Goal: Check status: Check status

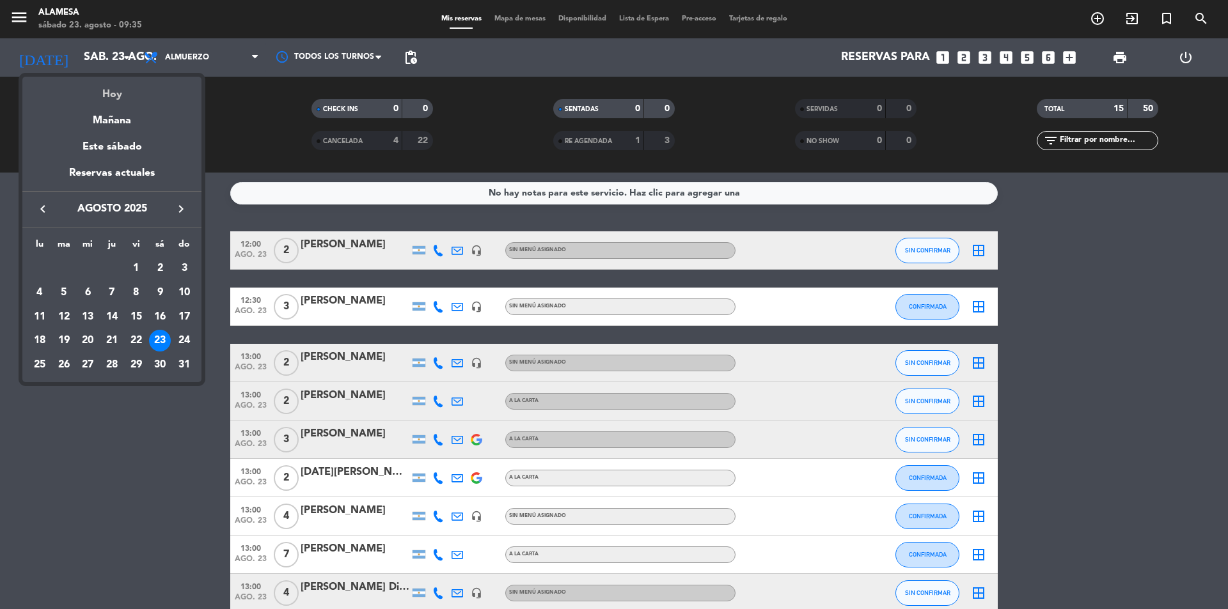
click at [116, 82] on div "Hoy" at bounding box center [111, 90] width 179 height 26
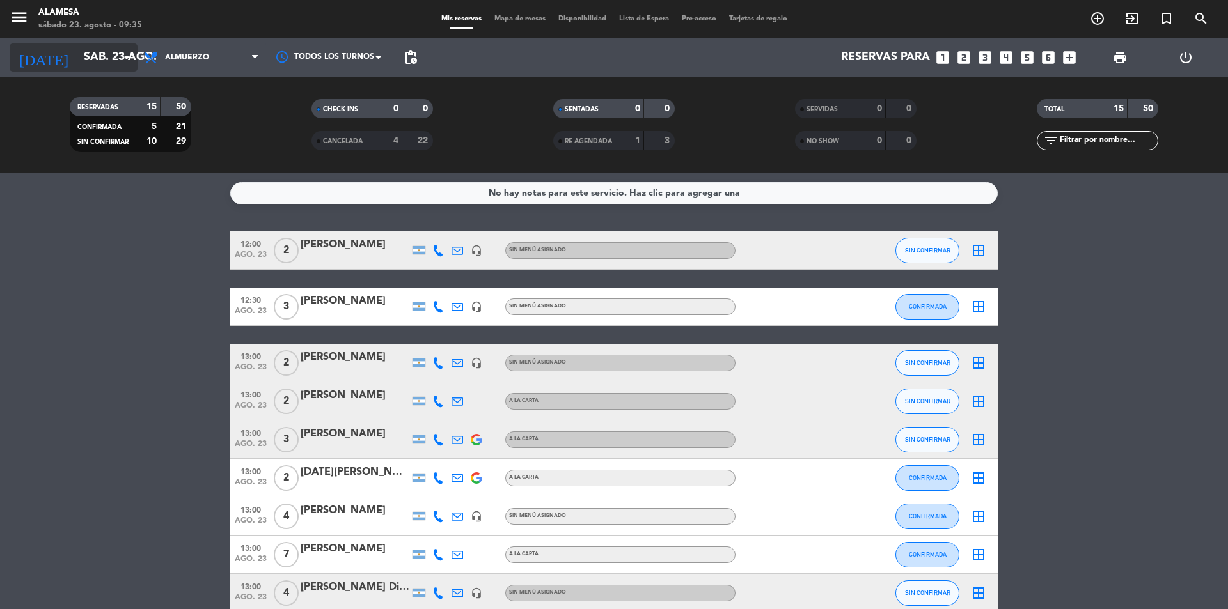
click at [123, 51] on icon "arrow_drop_down" at bounding box center [126, 57] width 15 height 15
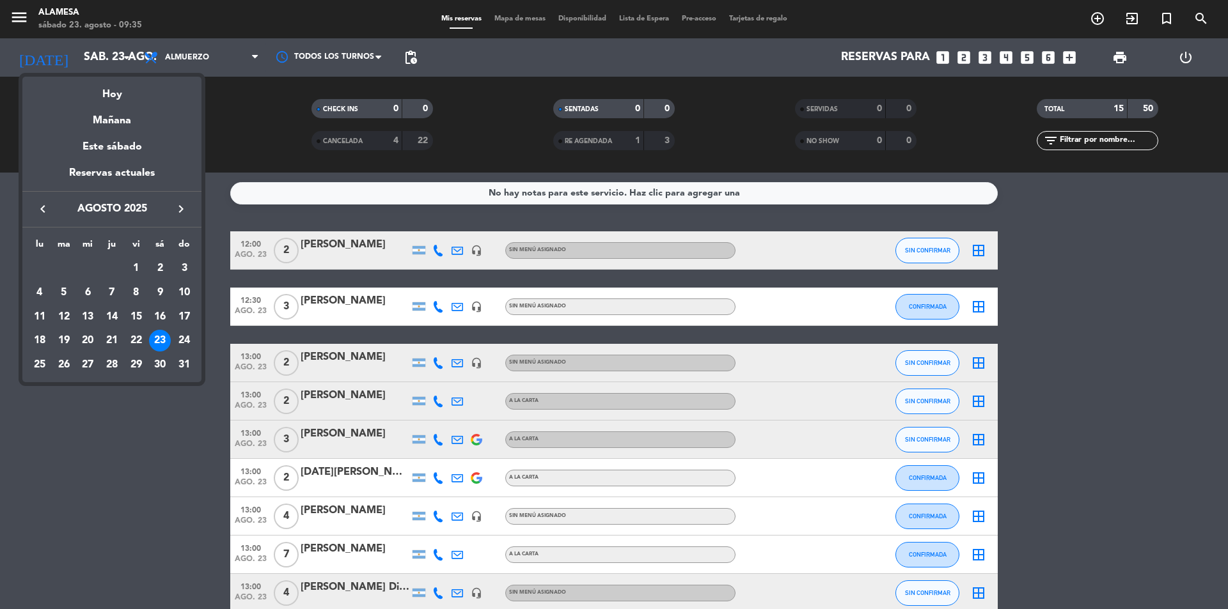
click at [159, 334] on div "23" at bounding box center [160, 341] width 22 height 22
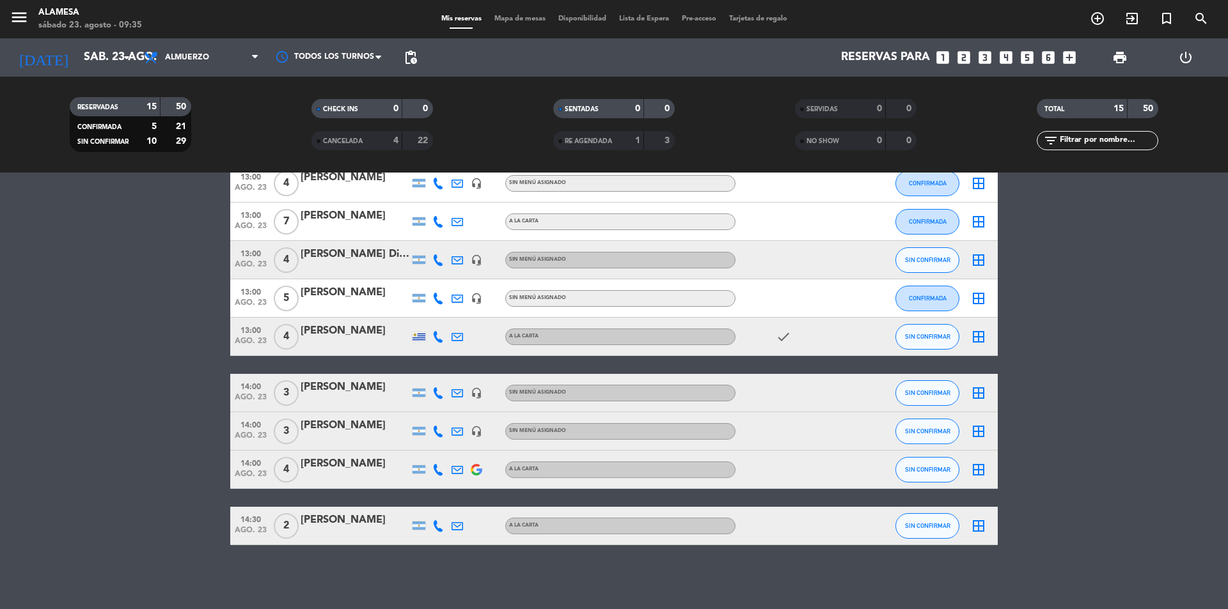
scroll to position [331, 0]
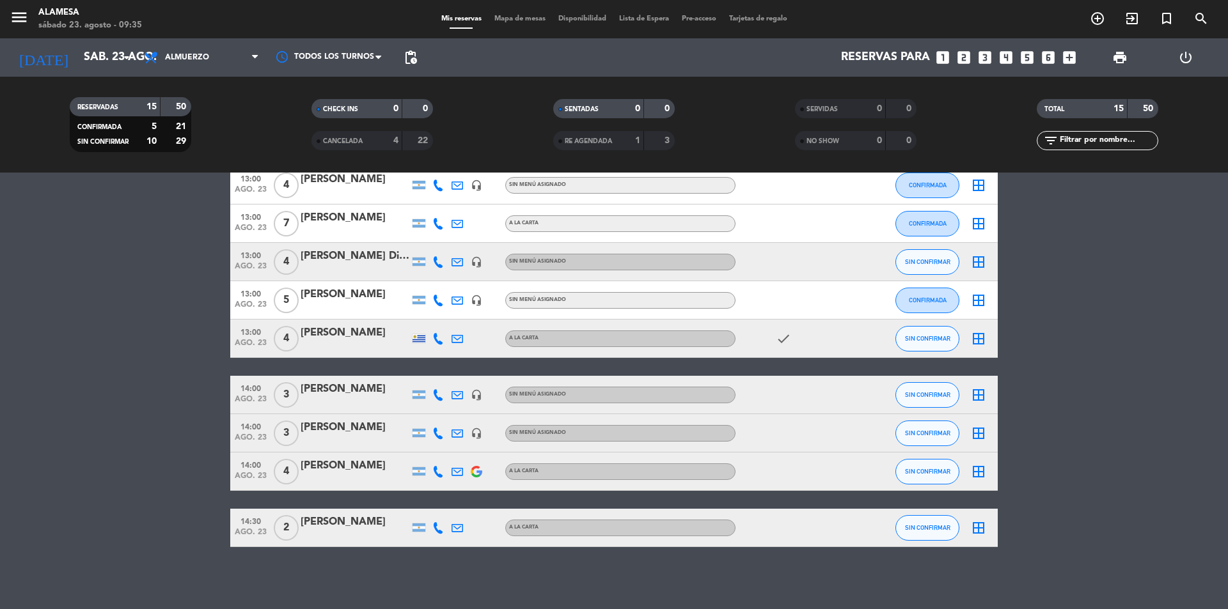
click at [130, 436] on bookings-row "12:00 [DATE] 2 [PERSON_NAME] headset_mic Sin menú asignado SIN CONFIRMAR border…" at bounding box center [614, 223] width 1228 height 647
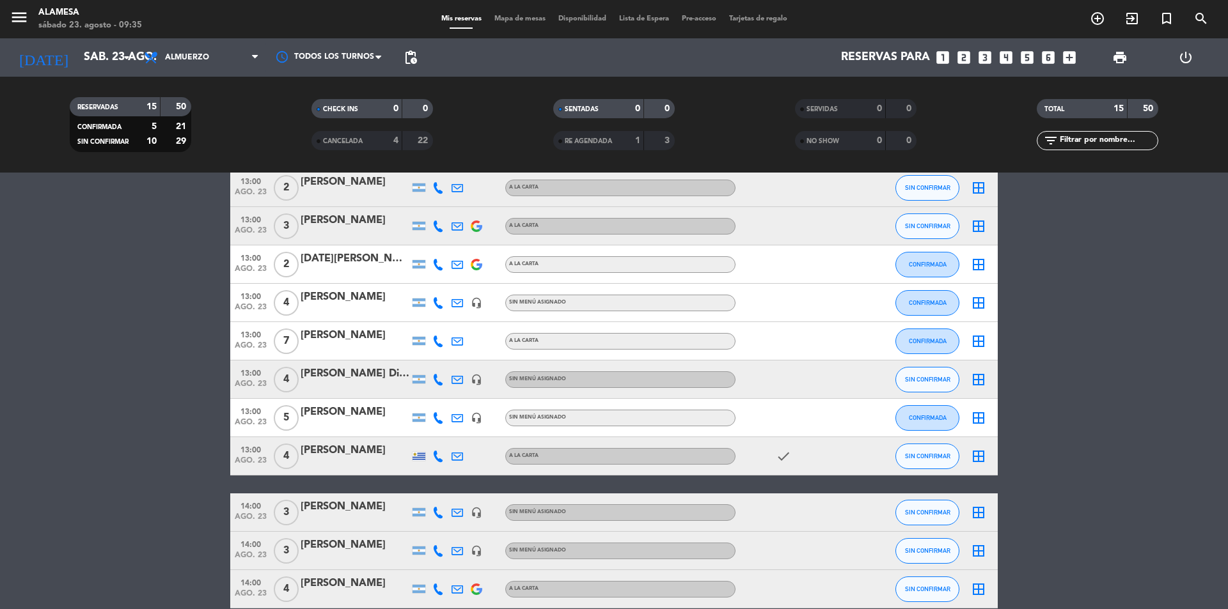
click at [201, 407] on bookings-row "12:00 [DATE] 2 [PERSON_NAME] headset_mic Sin menú asignado SIN CONFIRMAR border…" at bounding box center [614, 341] width 1228 height 647
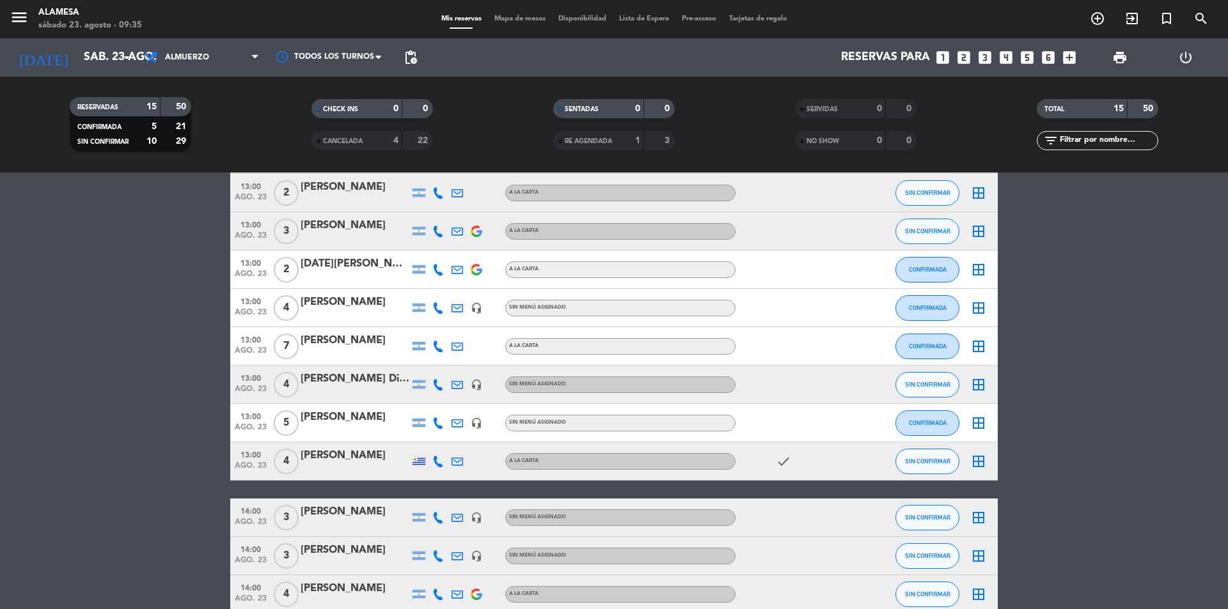
click at [197, 334] on bookings-row "12:00 [DATE] 2 [PERSON_NAME] headset_mic Sin menú asignado SIN CONFIRMAR border…" at bounding box center [614, 346] width 1228 height 647
click at [202, 353] on bookings-row "12:00 [DATE] 2 [PERSON_NAME] headset_mic Sin menú asignado SIN CONFIRMAR border…" at bounding box center [614, 346] width 1228 height 647
click at [204, 393] on bookings-row "12:00 [DATE] 2 [PERSON_NAME] headset_mic Sin menú asignado SIN CONFIRMAR border…" at bounding box center [614, 346] width 1228 height 647
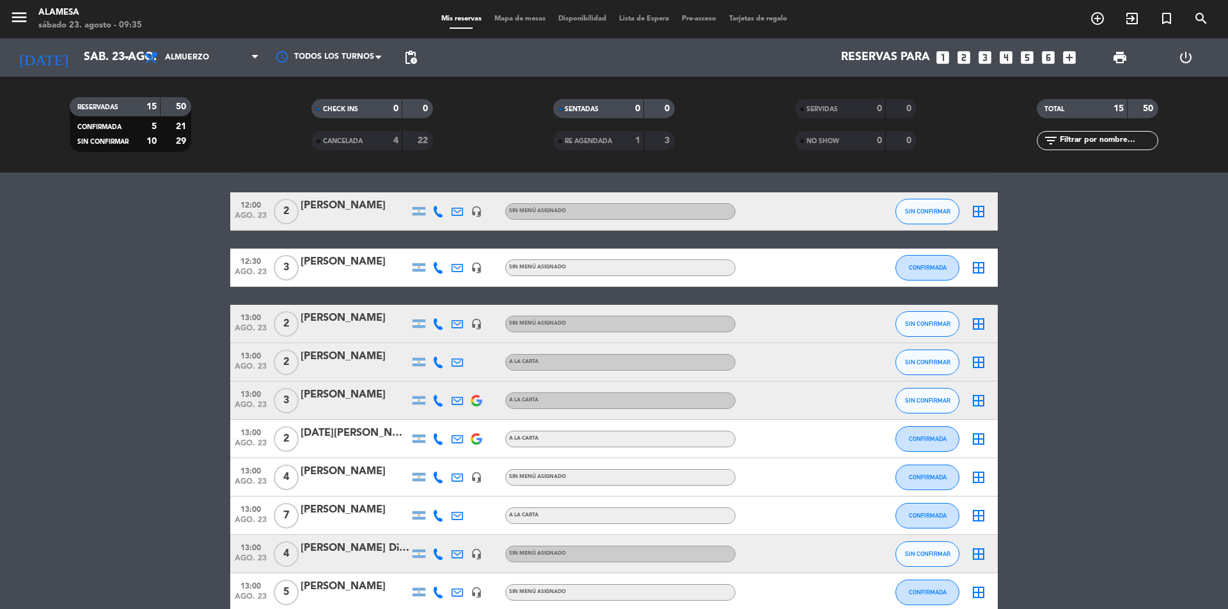
scroll to position [0, 0]
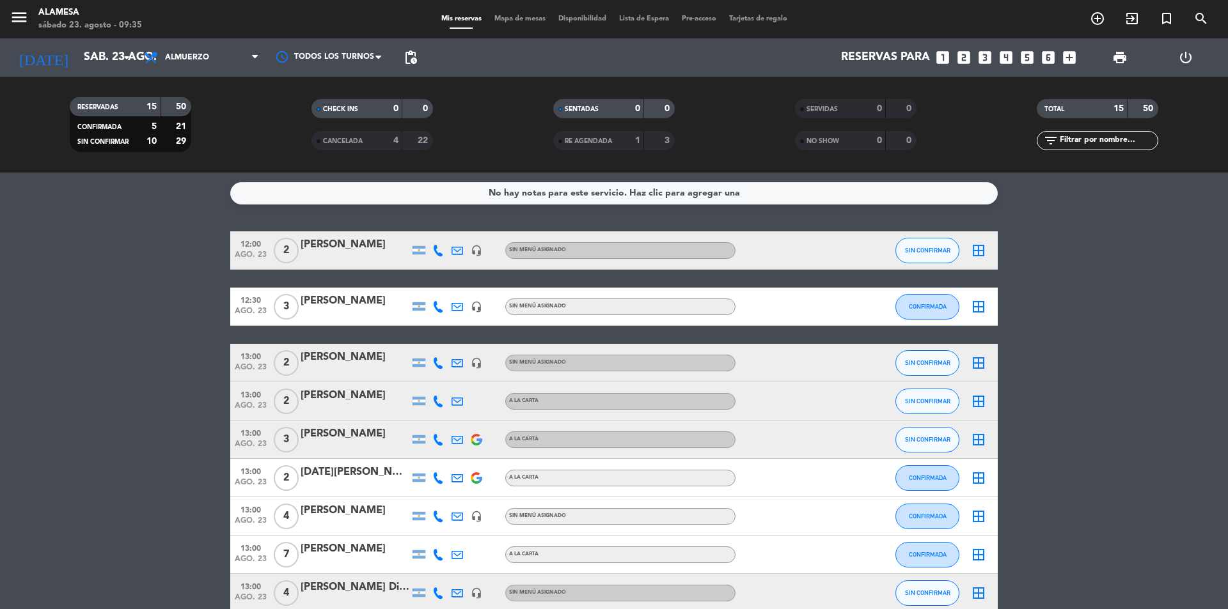
click at [175, 395] on bookings-row "12:00 [DATE] 2 [PERSON_NAME] headset_mic Sin menú asignado SIN CONFIRMAR border…" at bounding box center [614, 555] width 1228 height 647
click at [130, 52] on icon "arrow_drop_down" at bounding box center [126, 57] width 15 height 15
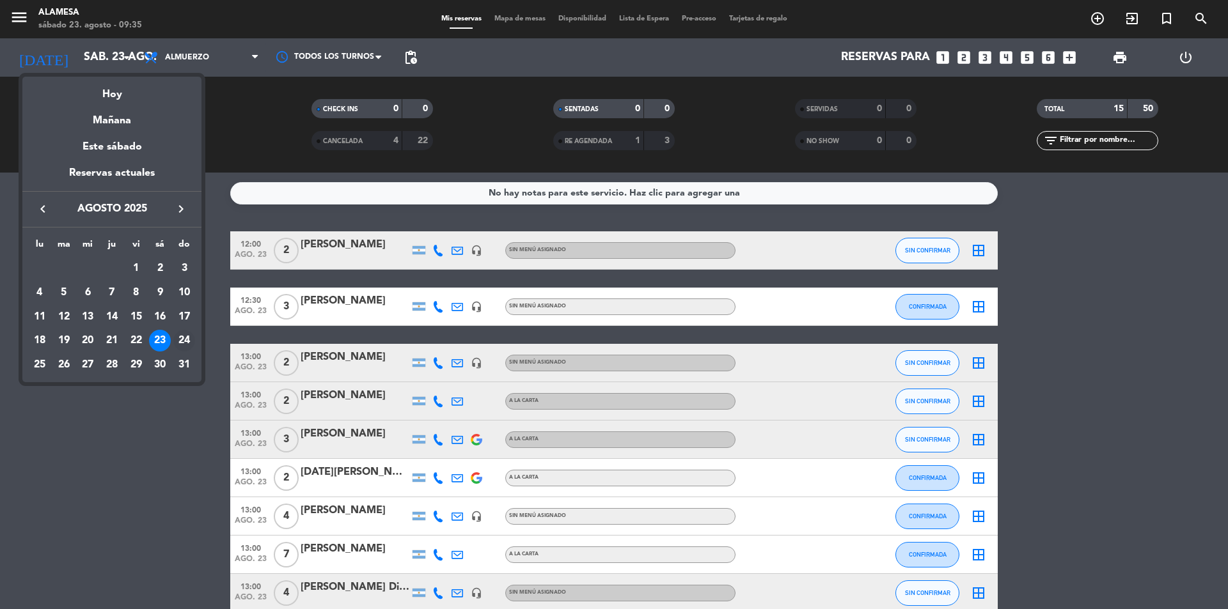
click at [186, 343] on div "24" at bounding box center [184, 341] width 22 height 22
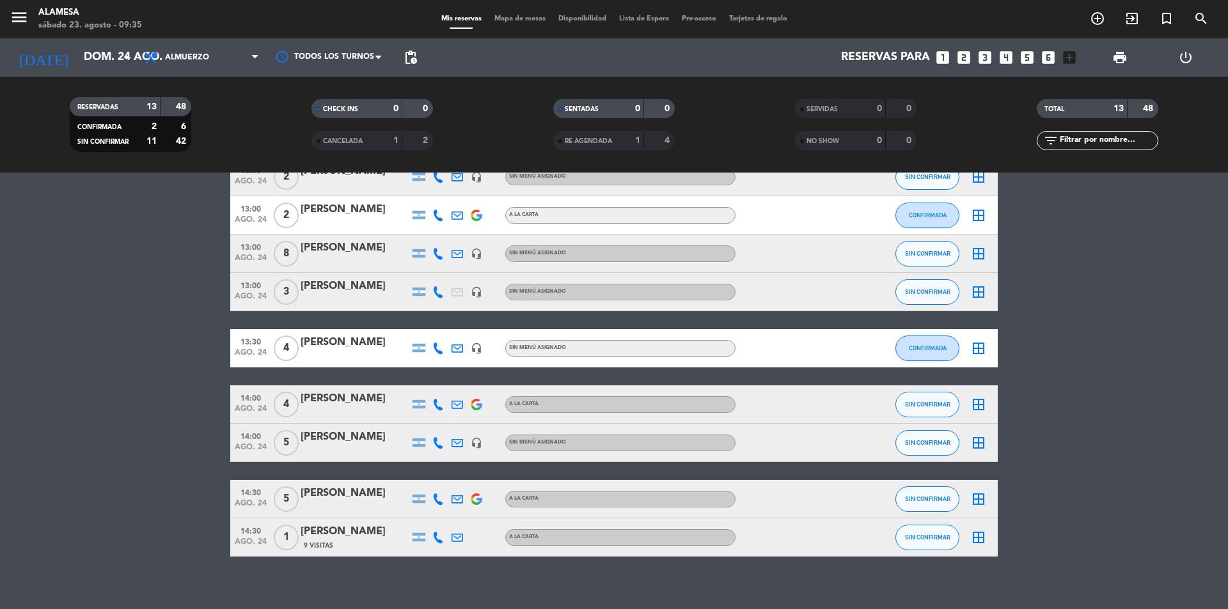
scroll to position [256, 0]
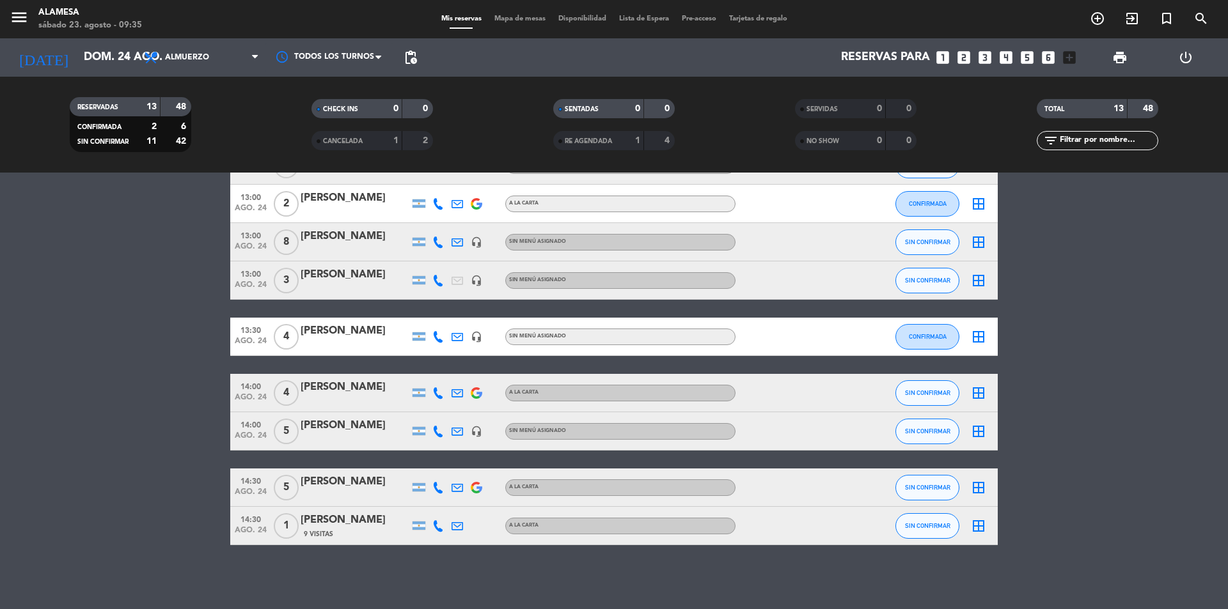
click at [136, 272] on bookings-row "12:30 [DATE] 2 [PERSON_NAME] headset_mic Sin menú asignado SIN CONFIRMAR border…" at bounding box center [614, 260] width 1228 height 570
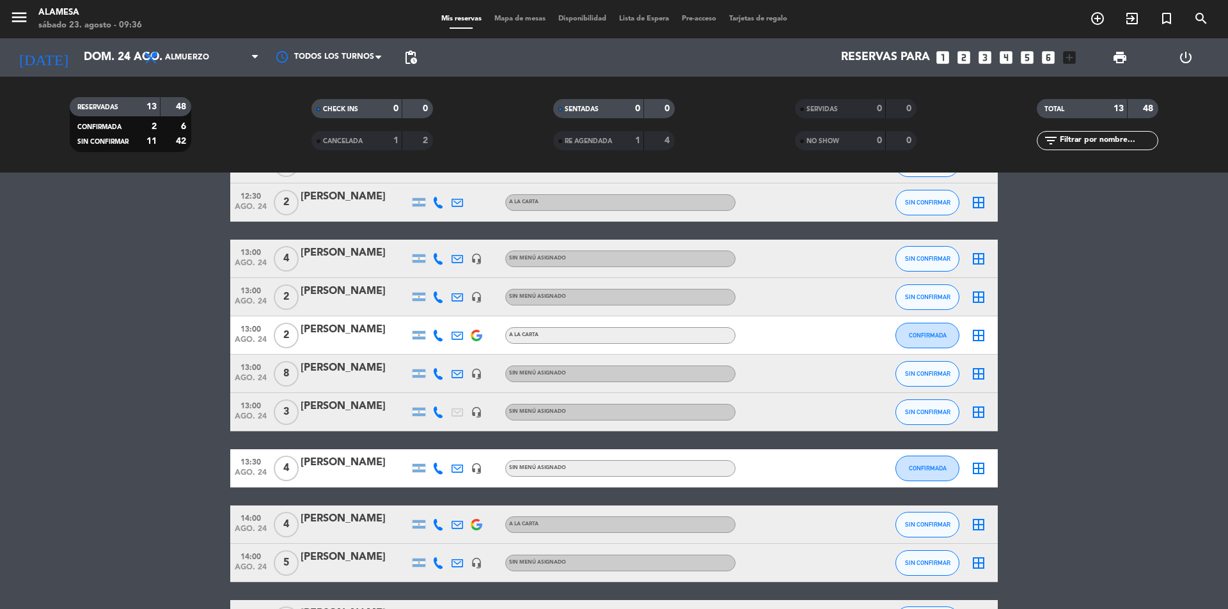
scroll to position [0, 0]
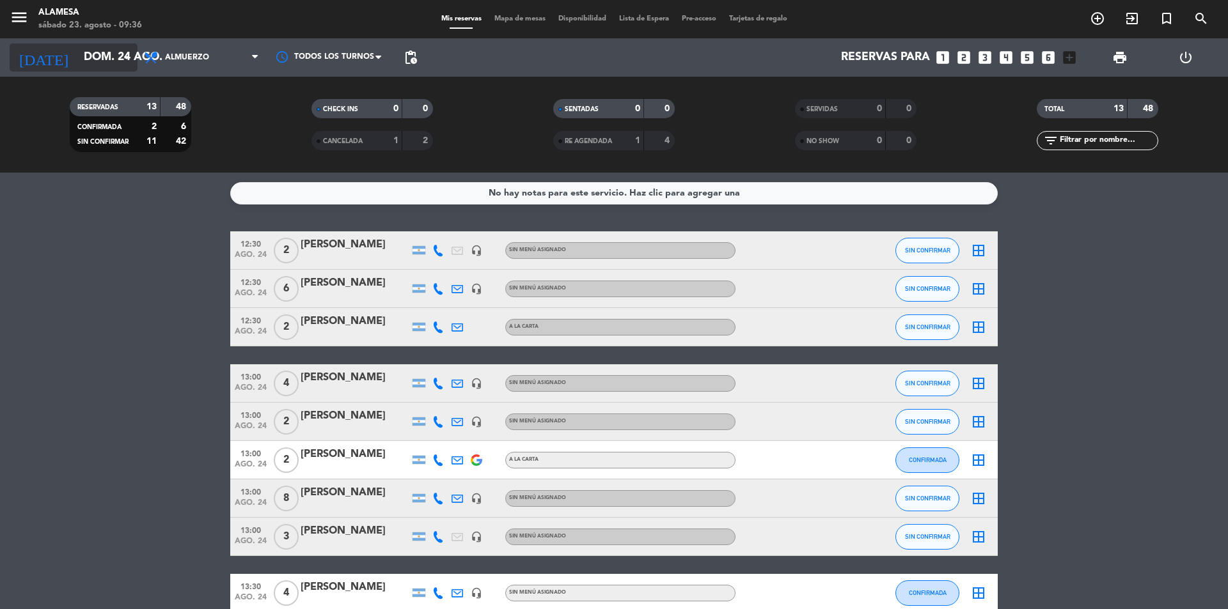
click at [101, 52] on input "dom. 24 ago." at bounding box center [151, 58] width 148 height 26
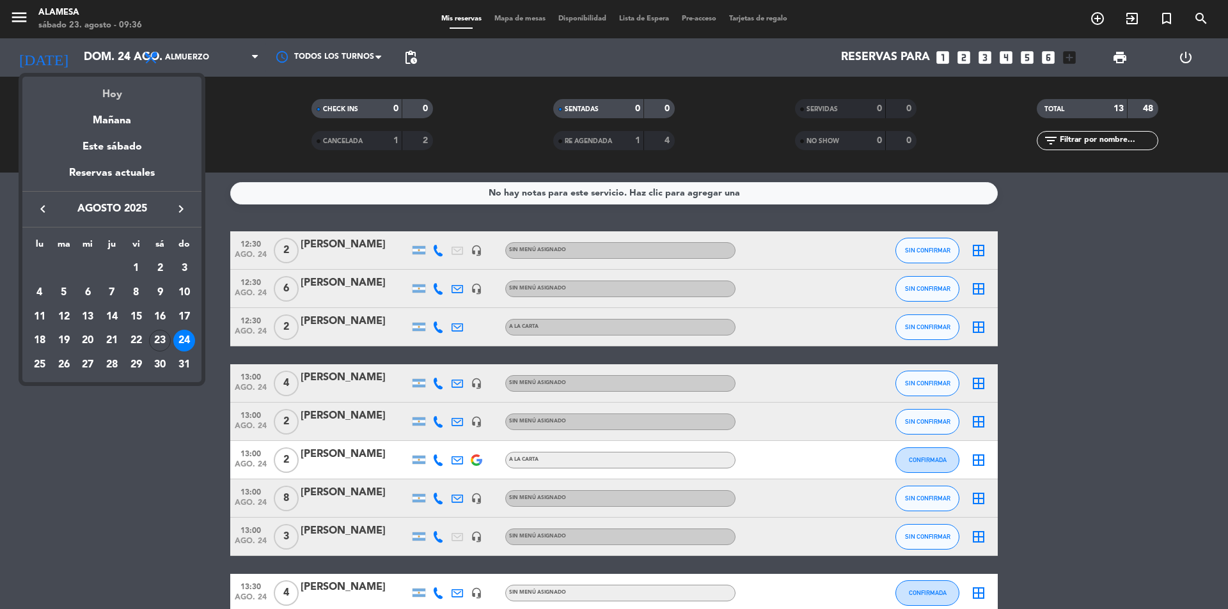
click at [103, 88] on div "Hoy" at bounding box center [111, 90] width 179 height 26
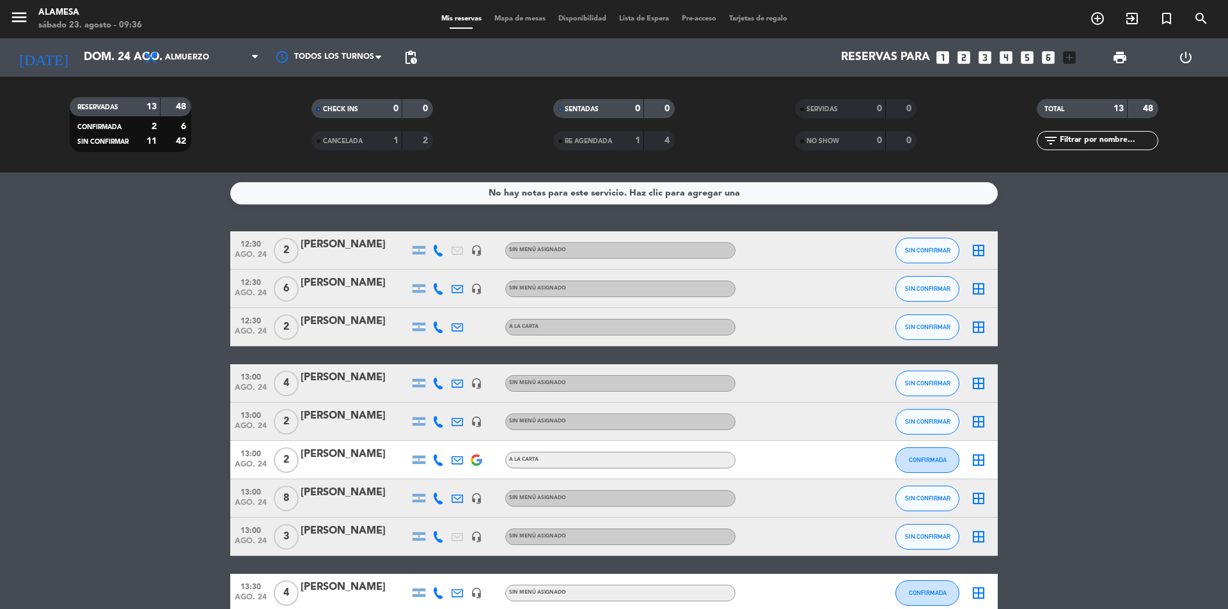
type input "sáb. 23 ago."
